Goal: Navigation & Orientation: Go to known website

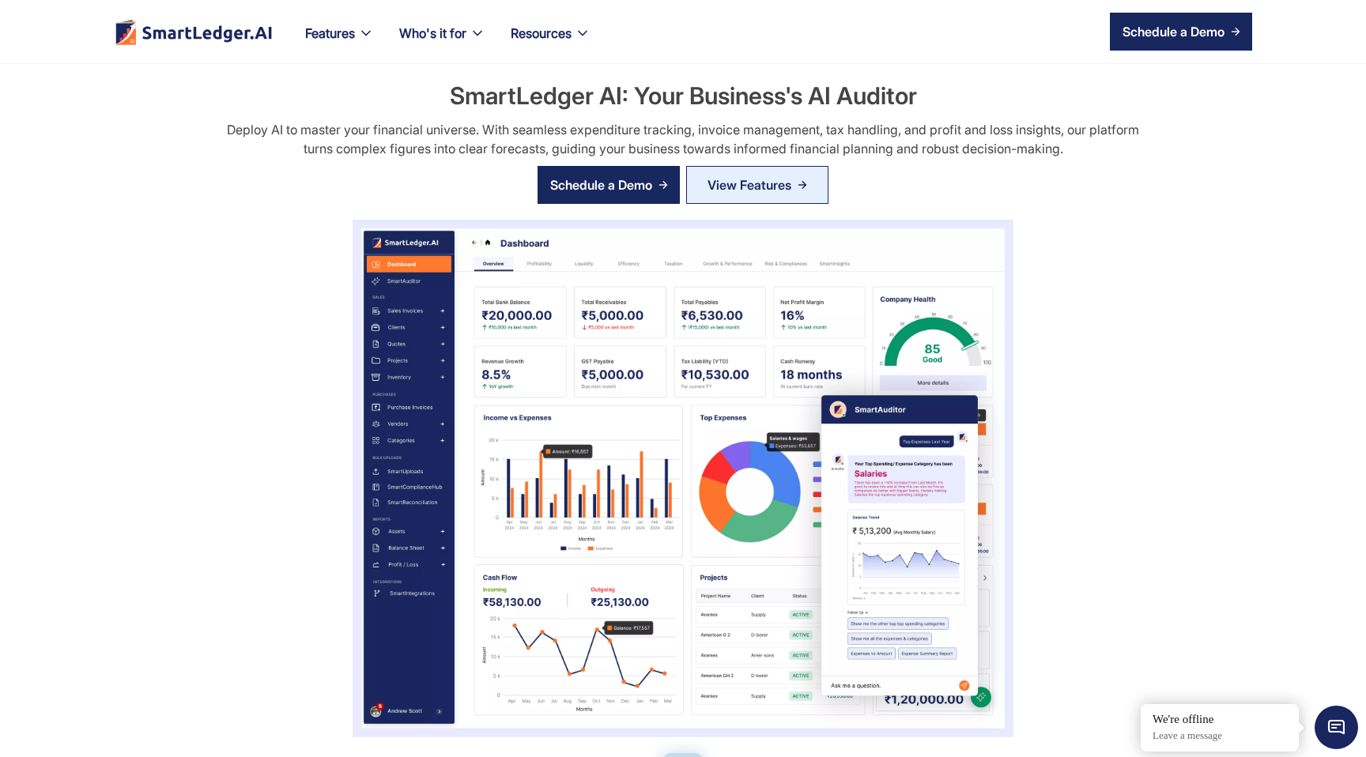
click at [236, 40] on img "home" at bounding box center [194, 32] width 160 height 26
click at [201, 38] on img "home" at bounding box center [194, 32] width 160 height 26
